Goal: Information Seeking & Learning: Compare options

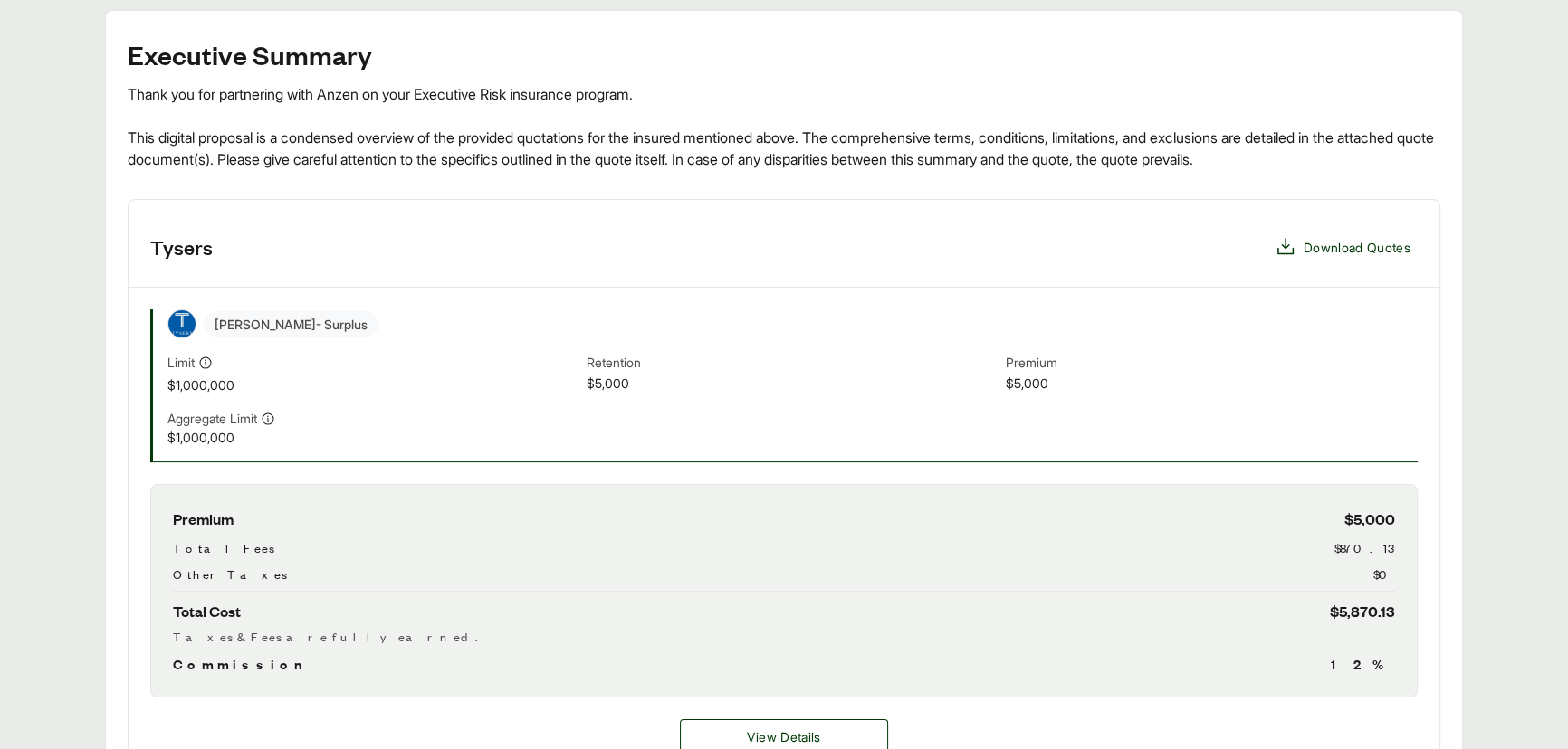
scroll to position [575, 0]
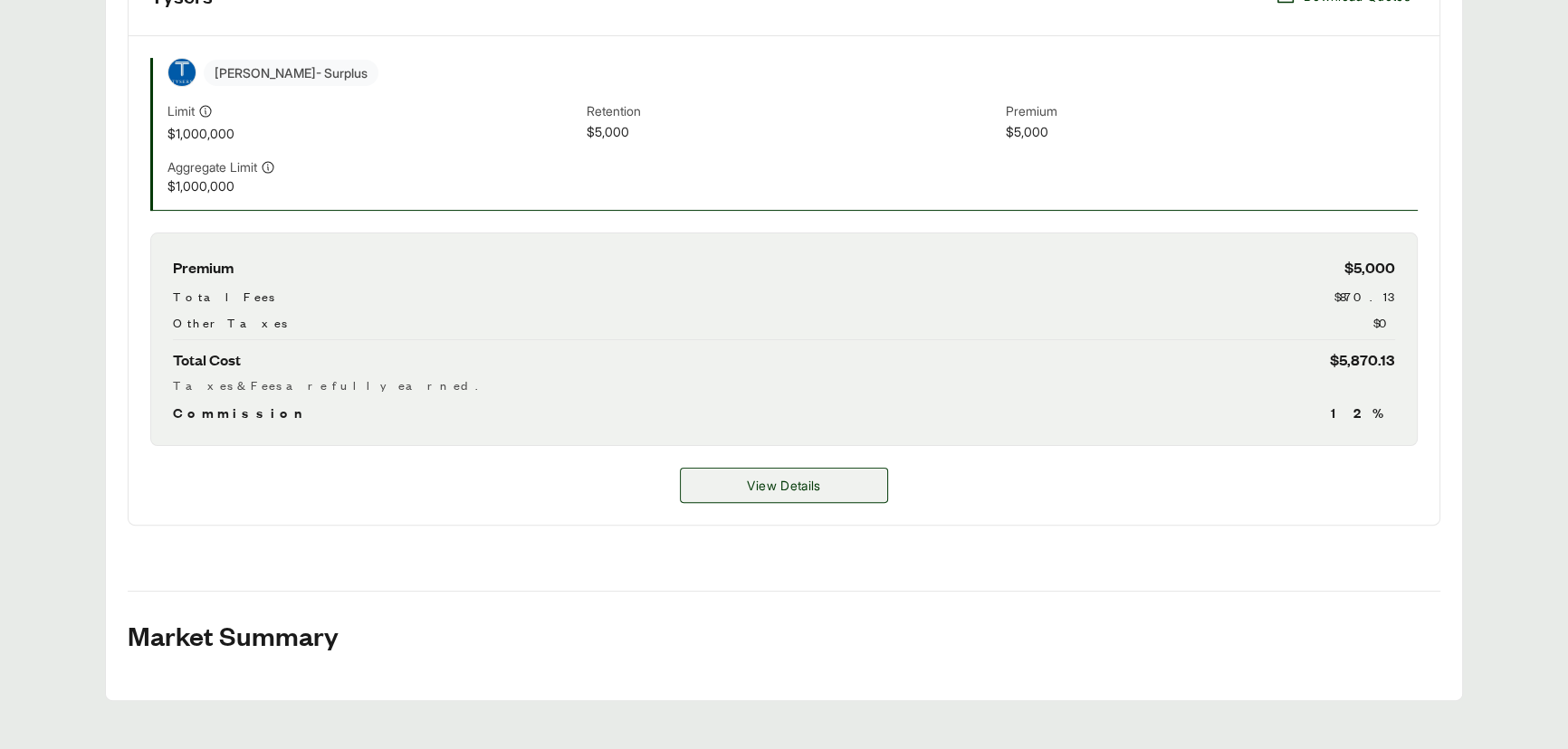
click at [814, 482] on span "View Details" at bounding box center [784, 485] width 73 height 19
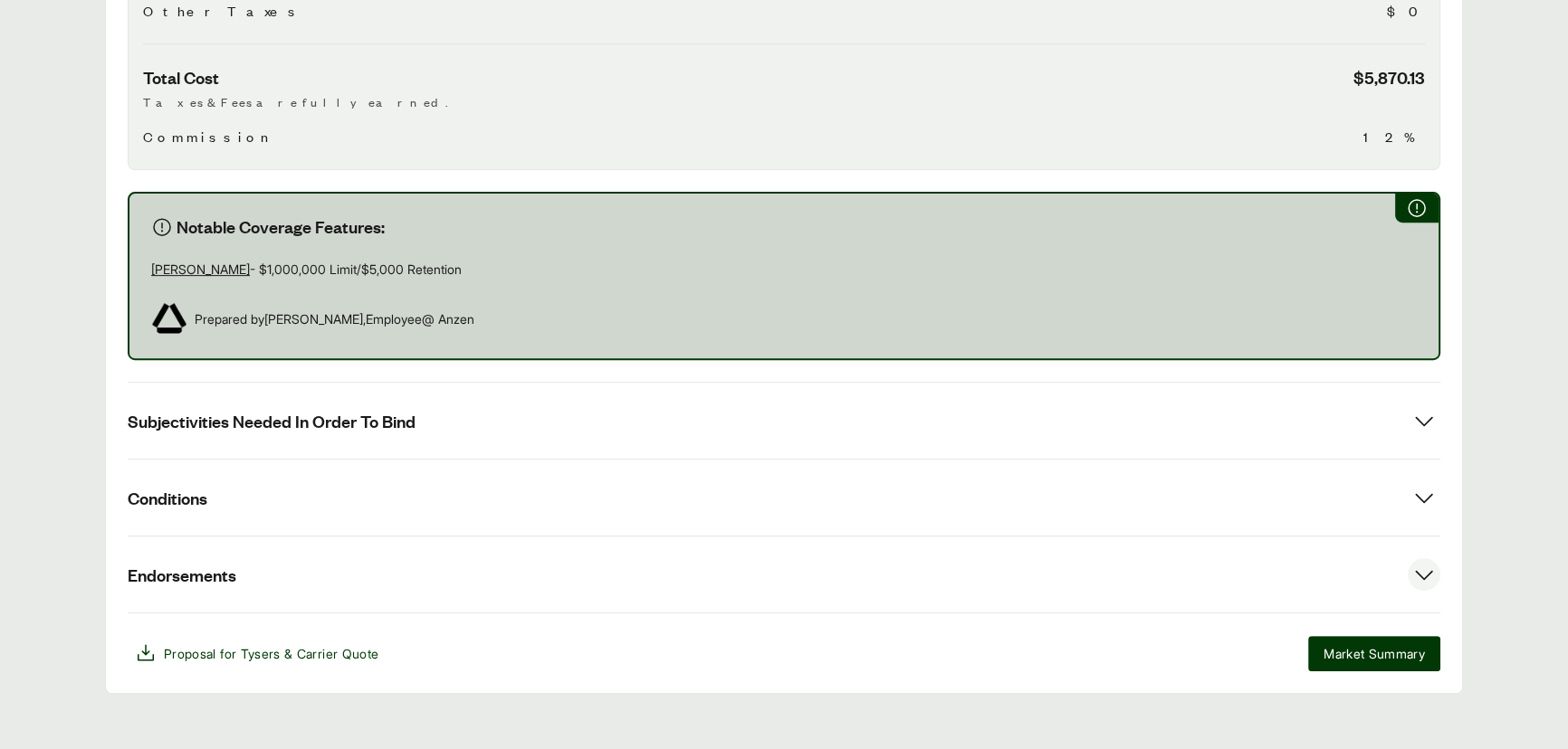
scroll to position [885, 0]
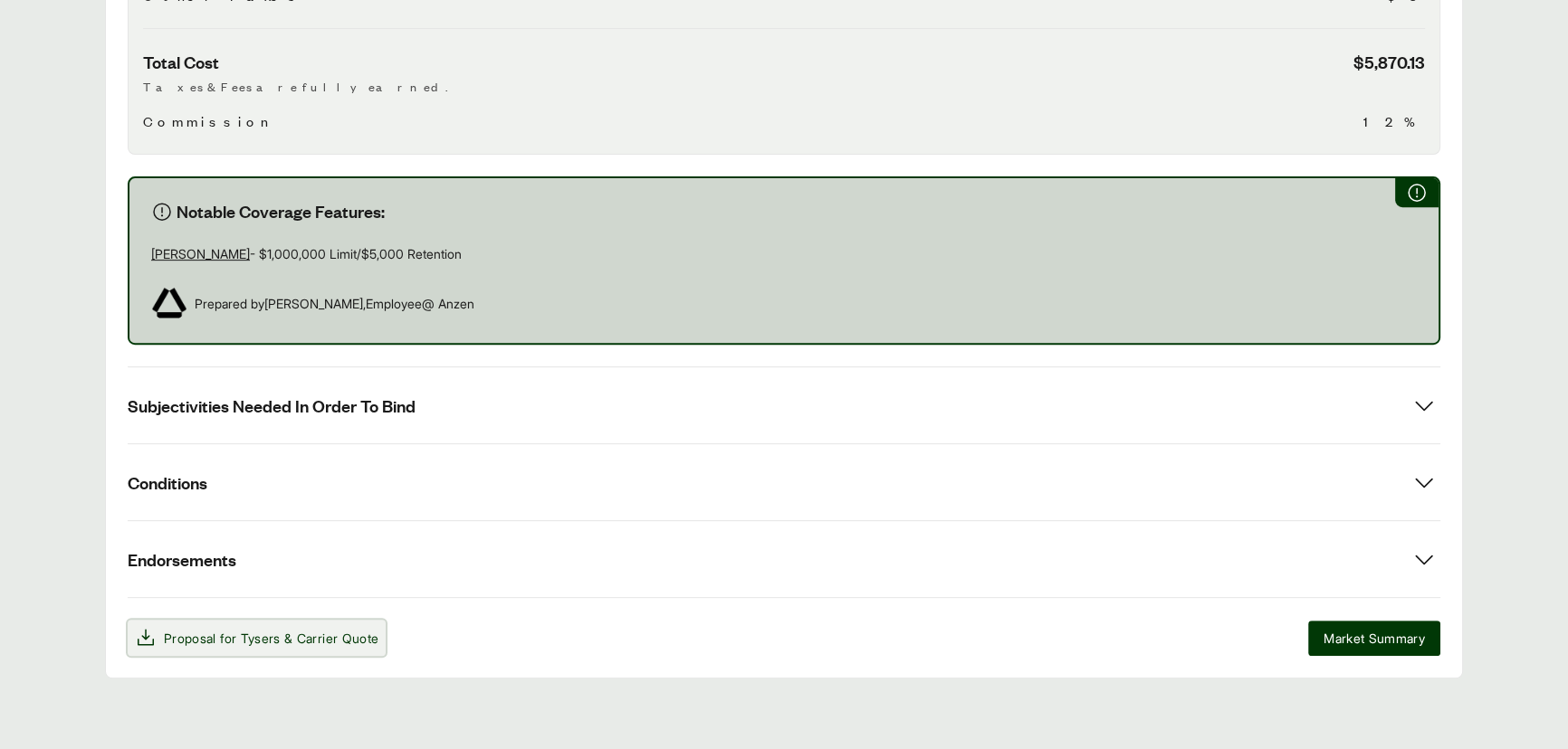
click at [303, 631] on span "& Carrier Quote" at bounding box center [330, 639] width 94 height 16
drag, startPoint x: 409, startPoint y: 244, endPoint x: 123, endPoint y: 236, distance: 286.1
click at [123, 236] on div "Options: Tysers Tysers Tysers Insurance Carrier Coverage Limit Retention Annual…" at bounding box center [784, 63] width 1358 height 1230
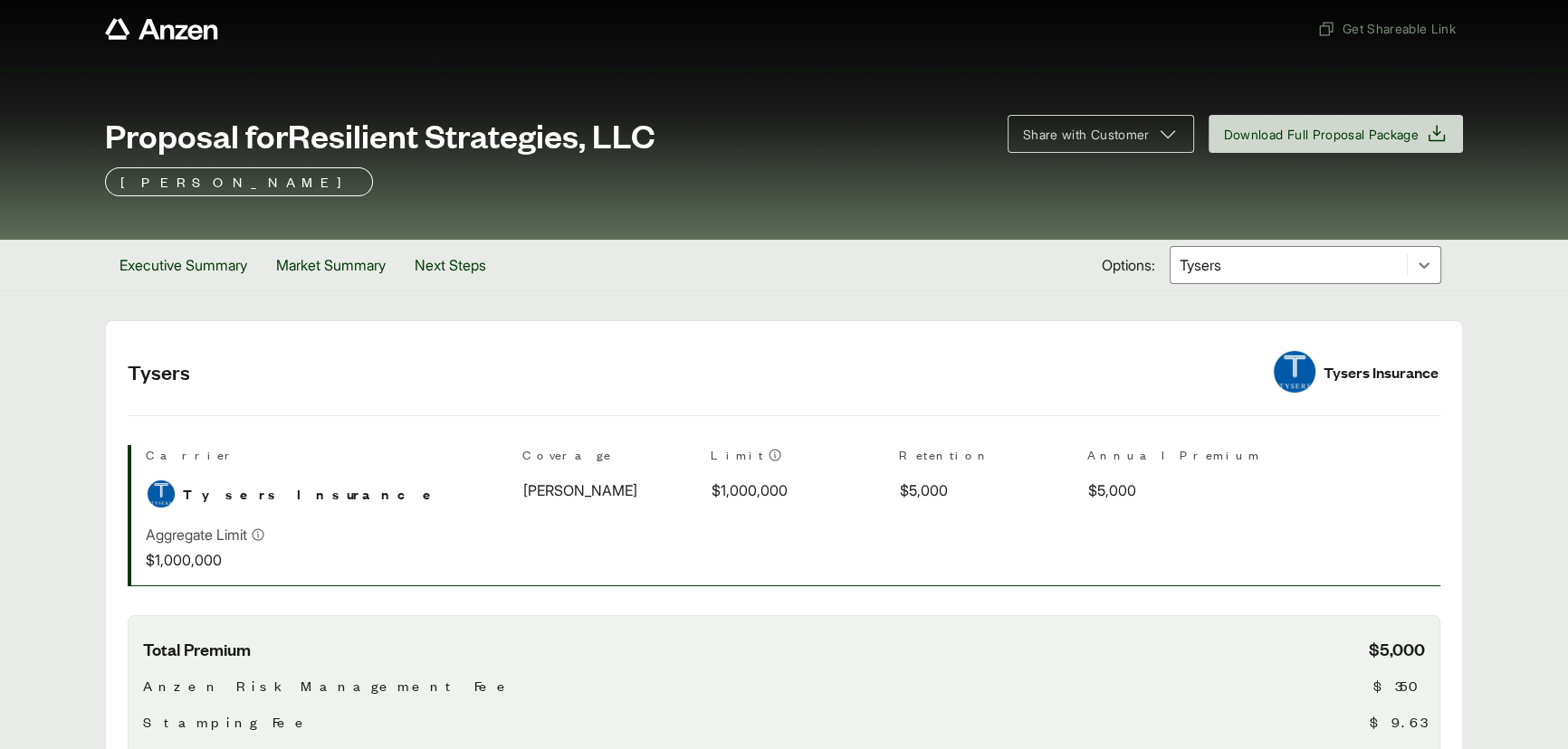
scroll to position [0, 0]
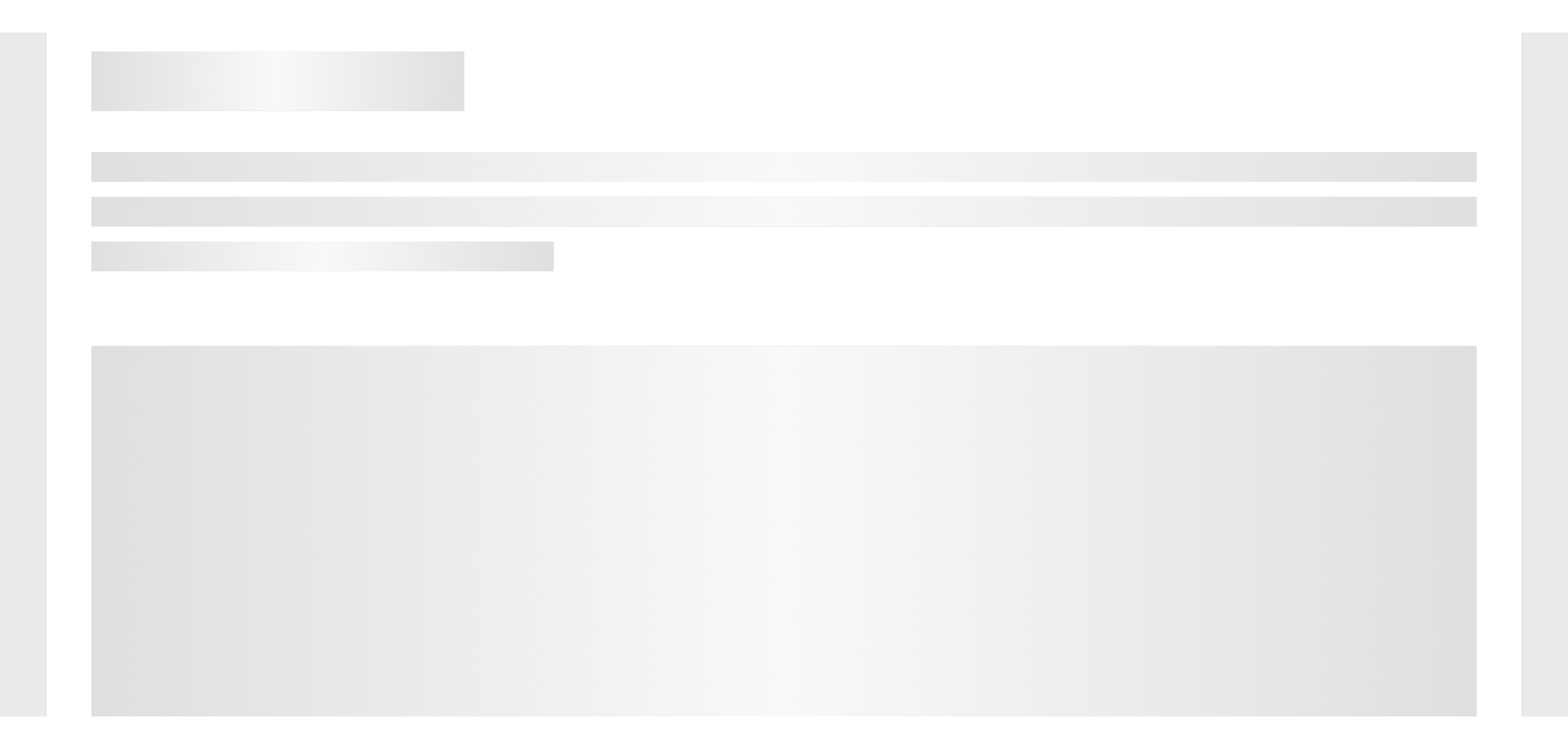
scroll to position [433, 0]
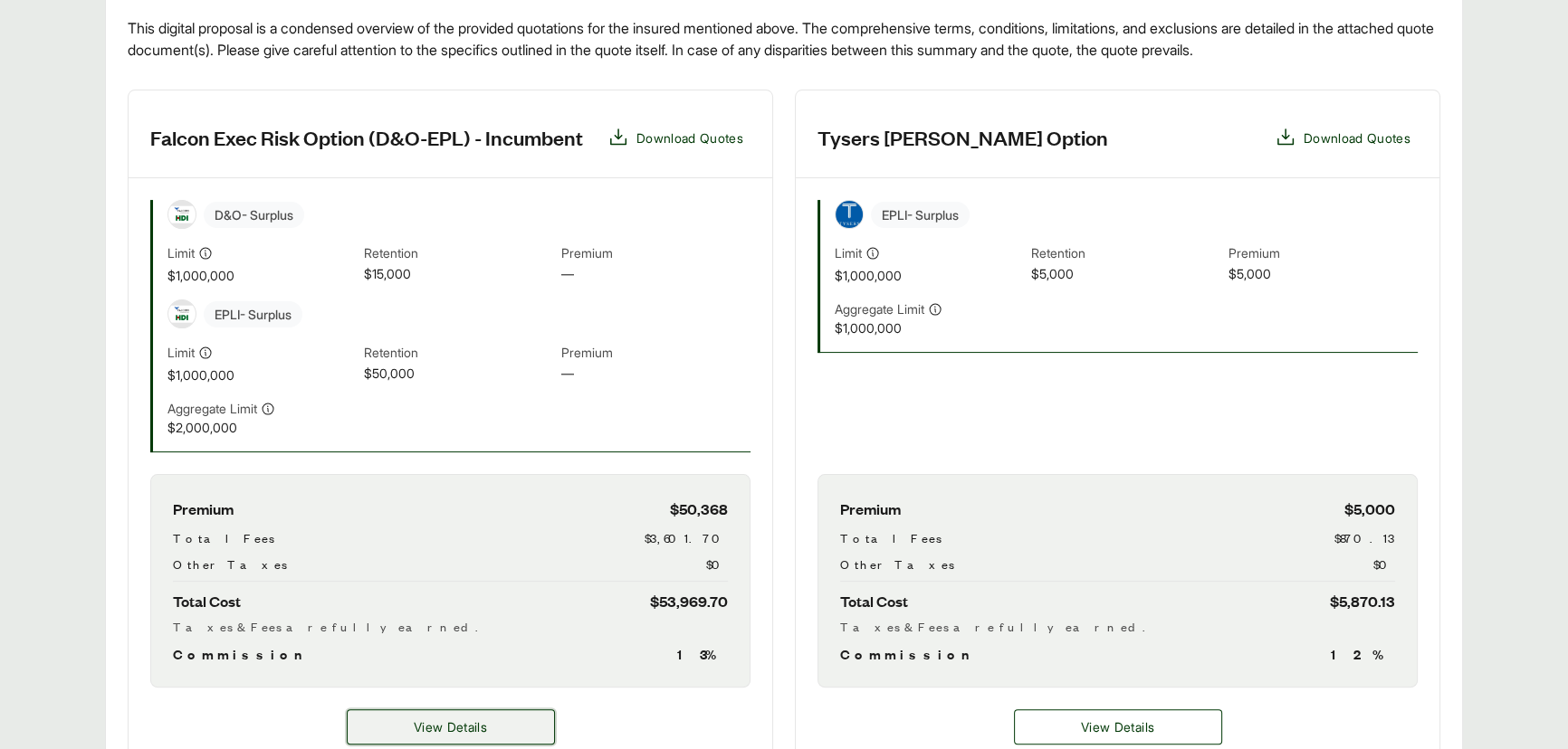
click at [389, 650] on button "View Details" at bounding box center [450, 728] width 208 height 35
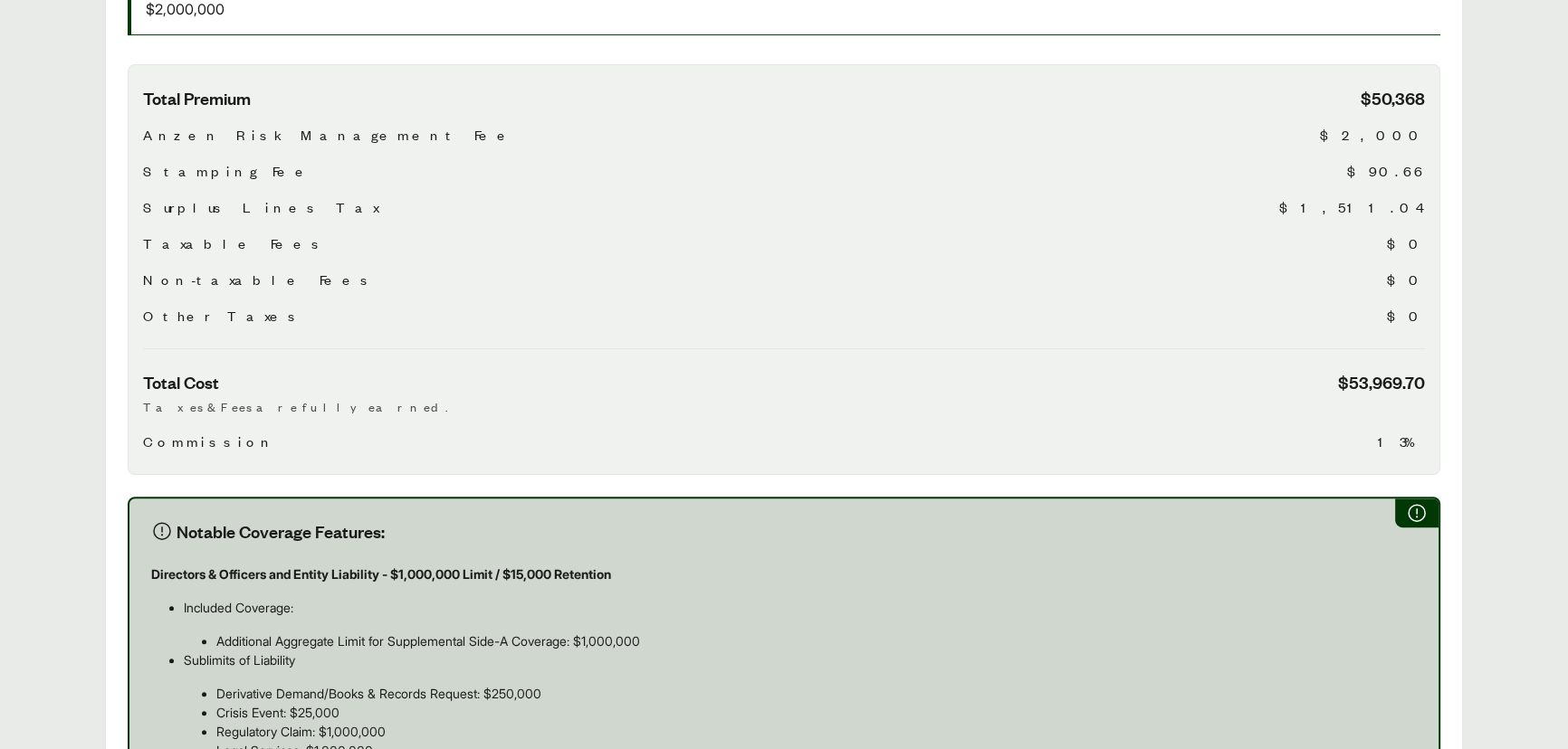
scroll to position [575, 0]
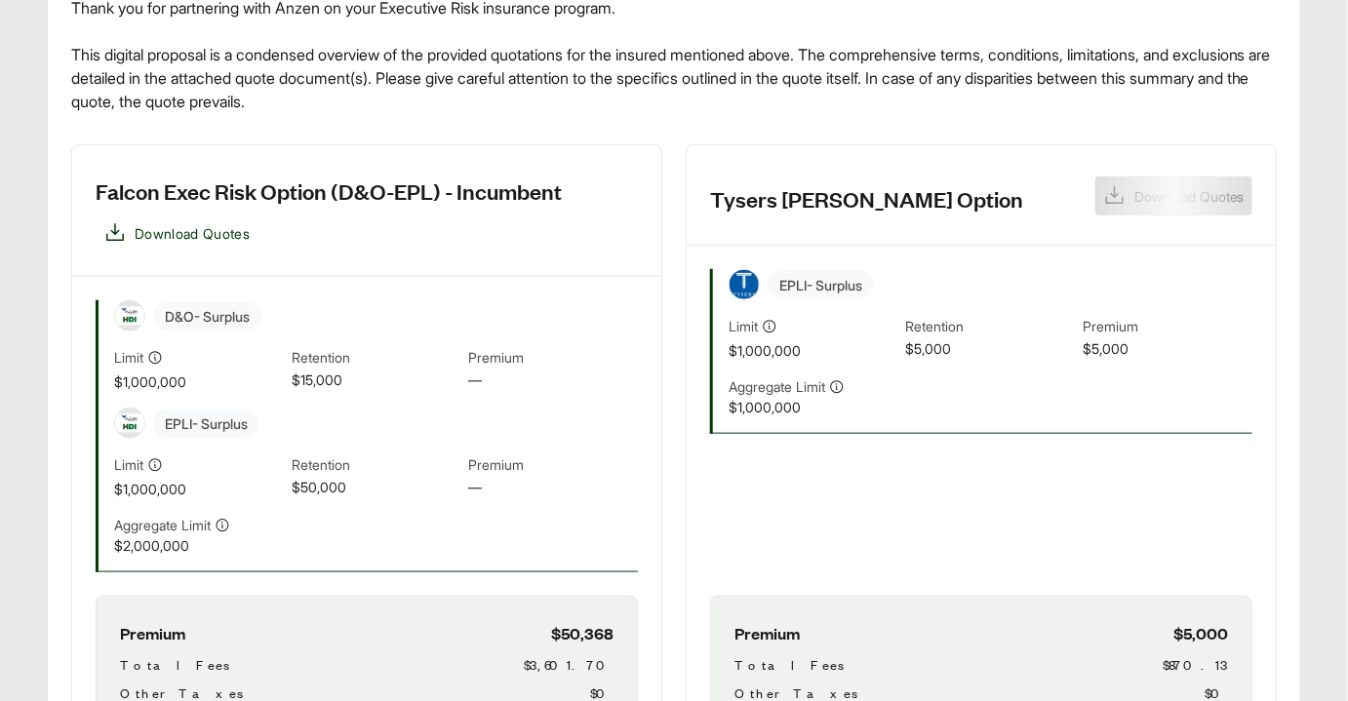
scroll to position [975, 0]
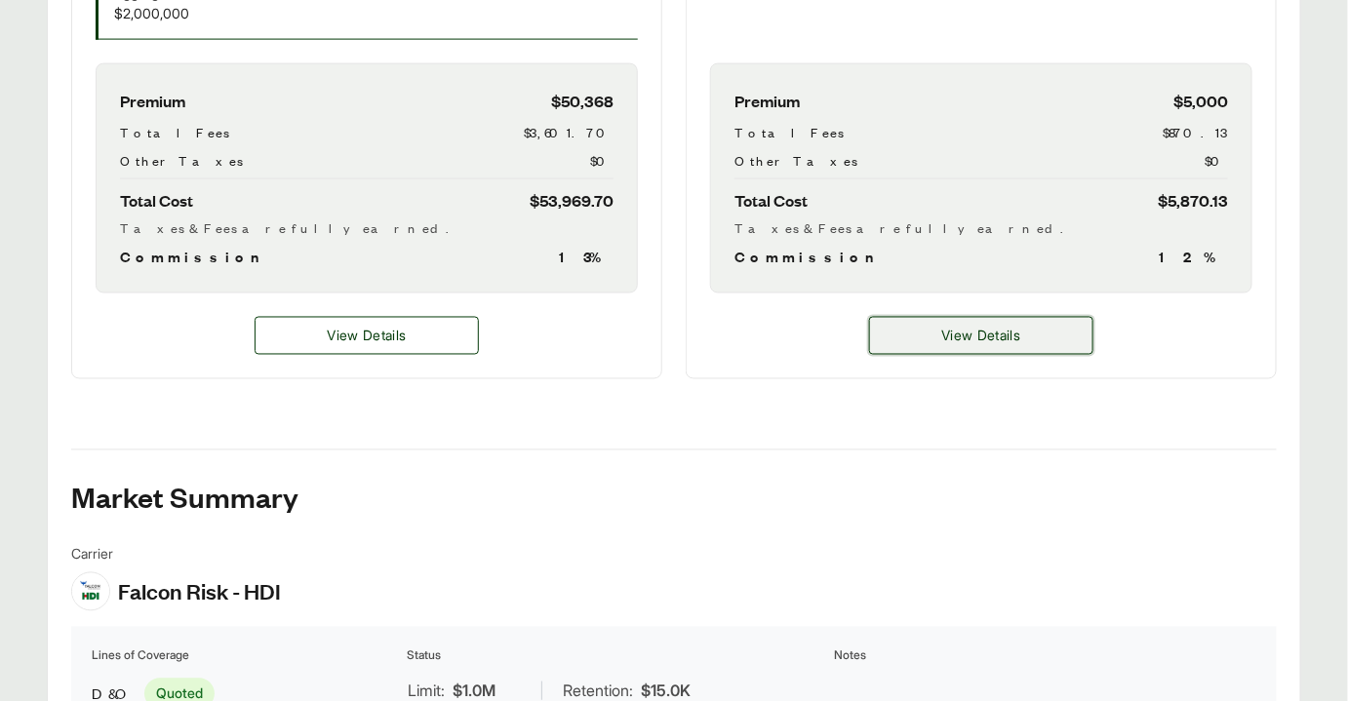
click at [1014, 322] on button "View Details" at bounding box center [981, 336] width 224 height 38
click at [989, 330] on span "View Details" at bounding box center [980, 336] width 79 height 20
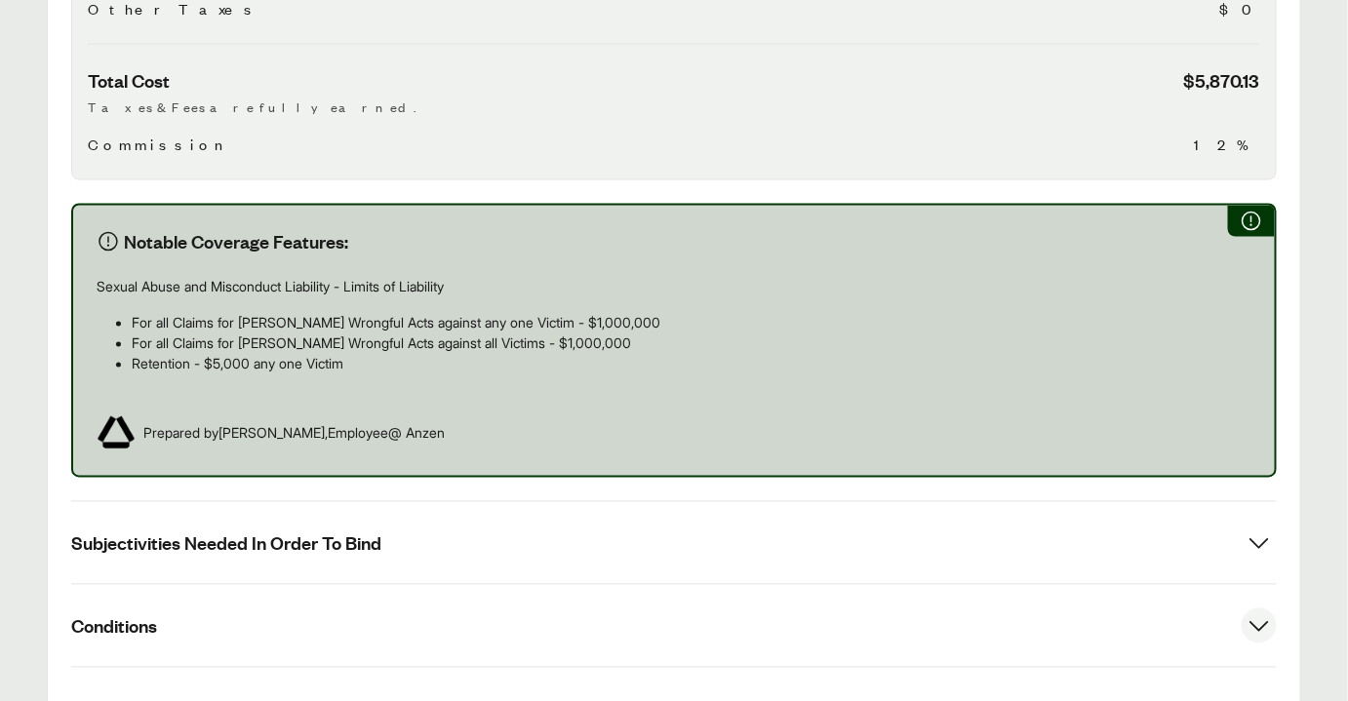
scroll to position [1149, 0]
